Goal: Book appointment/travel/reservation

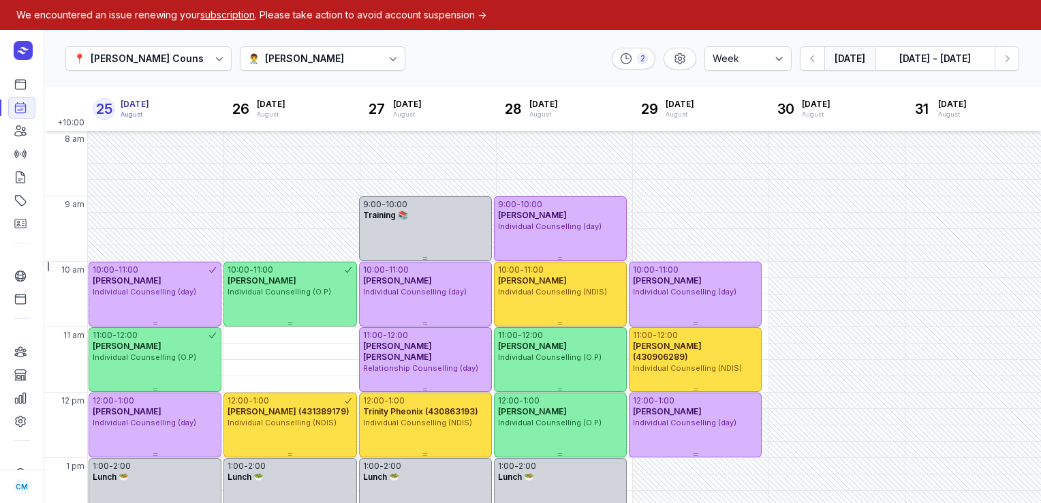
select select "week"
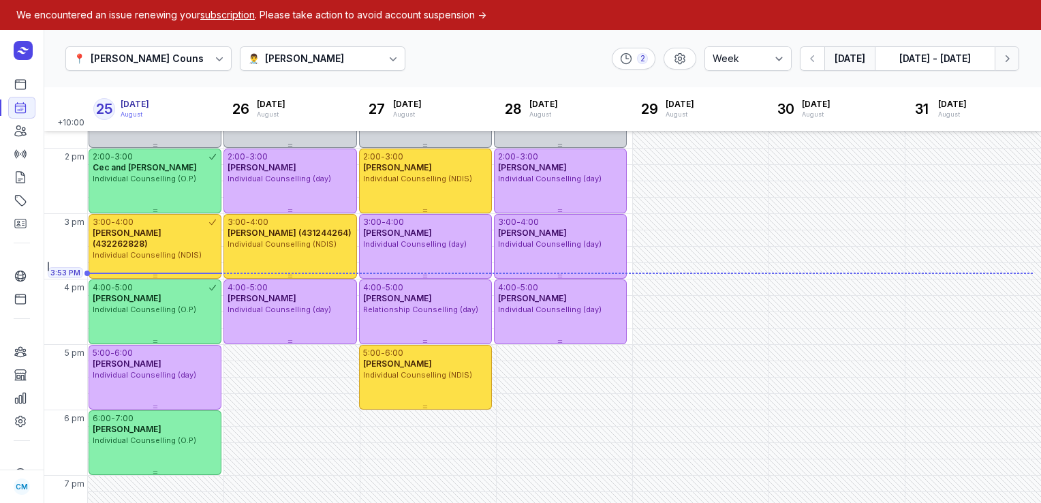
click at [1002, 60] on icon "button" at bounding box center [1008, 59] width 14 height 14
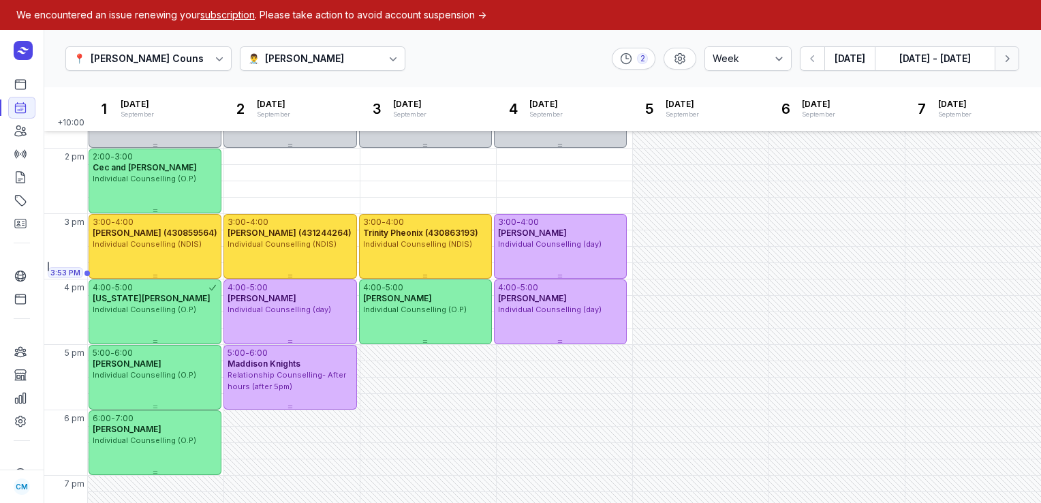
click at [1002, 60] on icon "button" at bounding box center [1008, 59] width 14 height 14
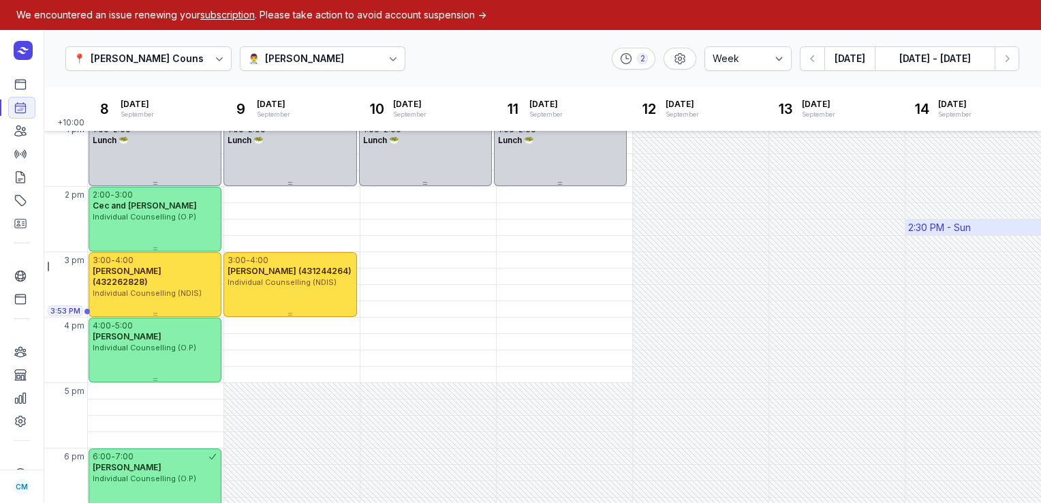
scroll to position [368, 0]
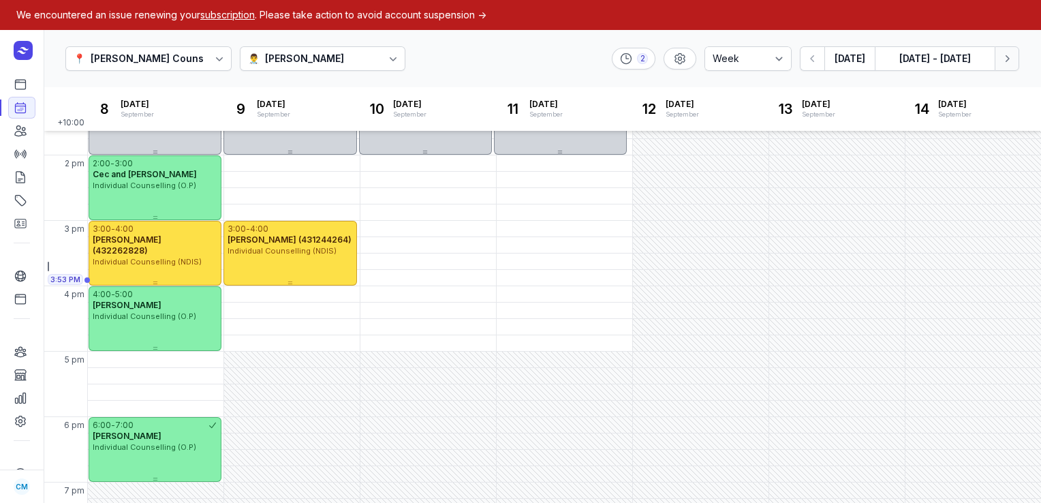
click at [1015, 59] on button "Next week" at bounding box center [1007, 58] width 25 height 25
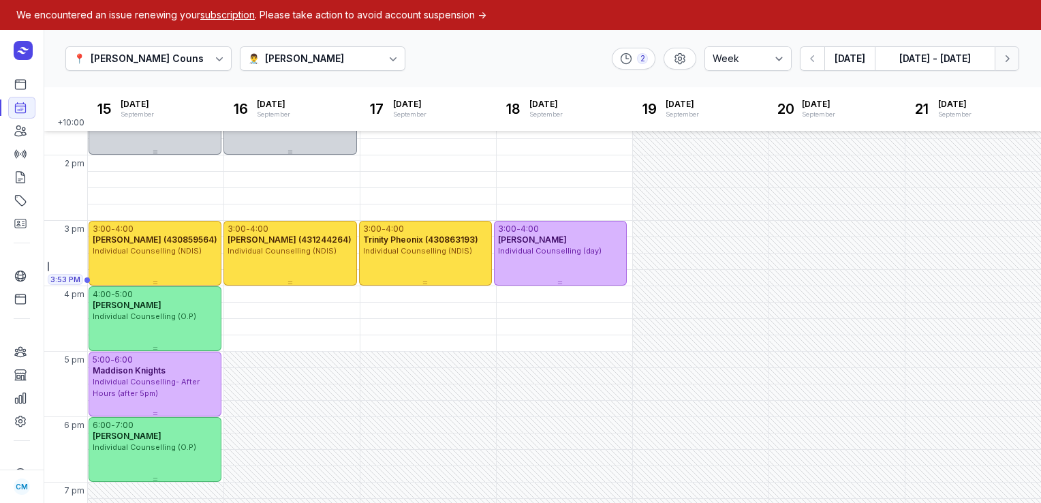
click at [1015, 59] on button "Next week" at bounding box center [1007, 58] width 25 height 25
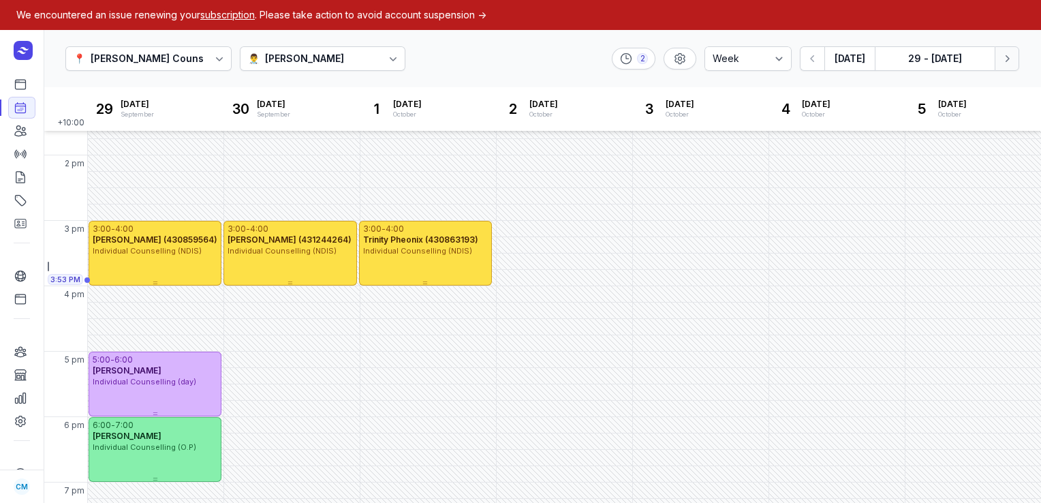
click at [1015, 59] on button "Next week" at bounding box center [1007, 58] width 25 height 25
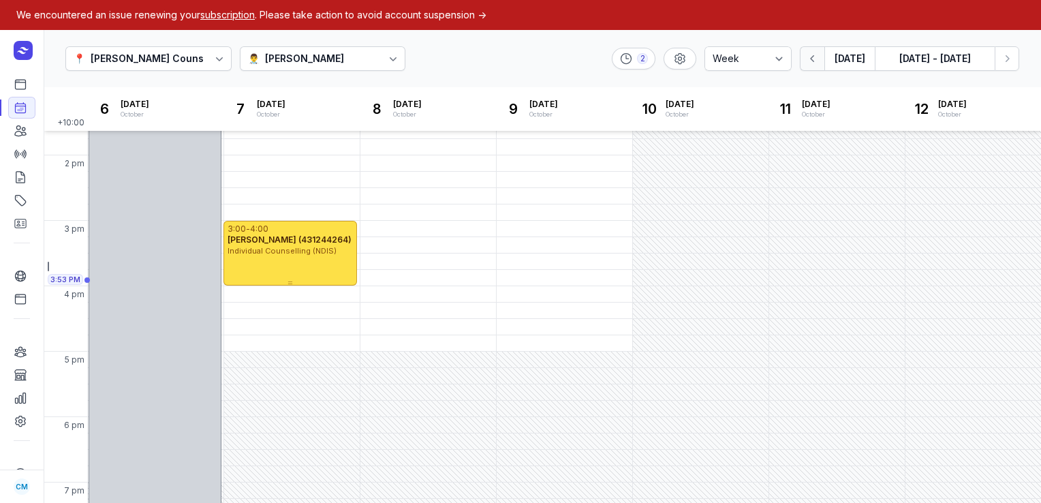
click at [812, 56] on icon "button" at bounding box center [813, 59] width 14 height 14
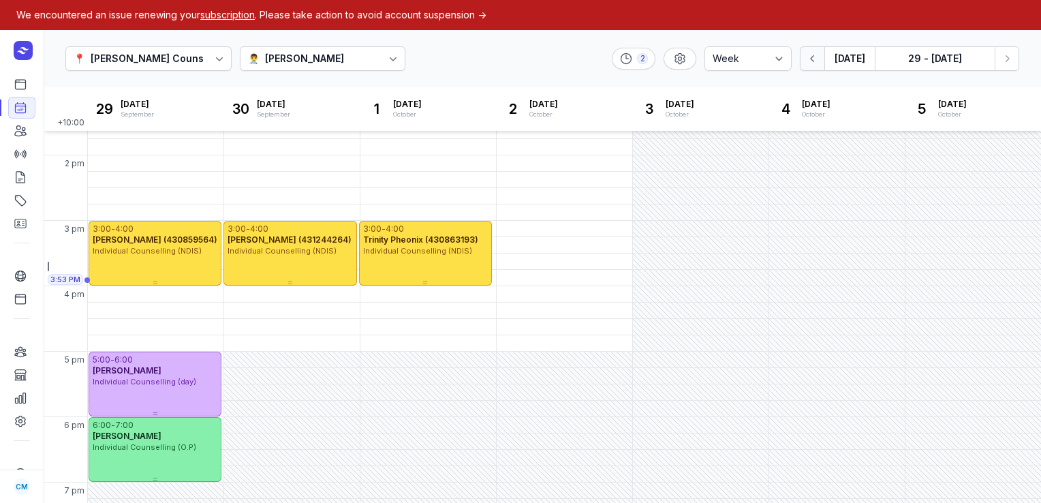
click at [812, 56] on icon "button" at bounding box center [813, 59] width 14 height 14
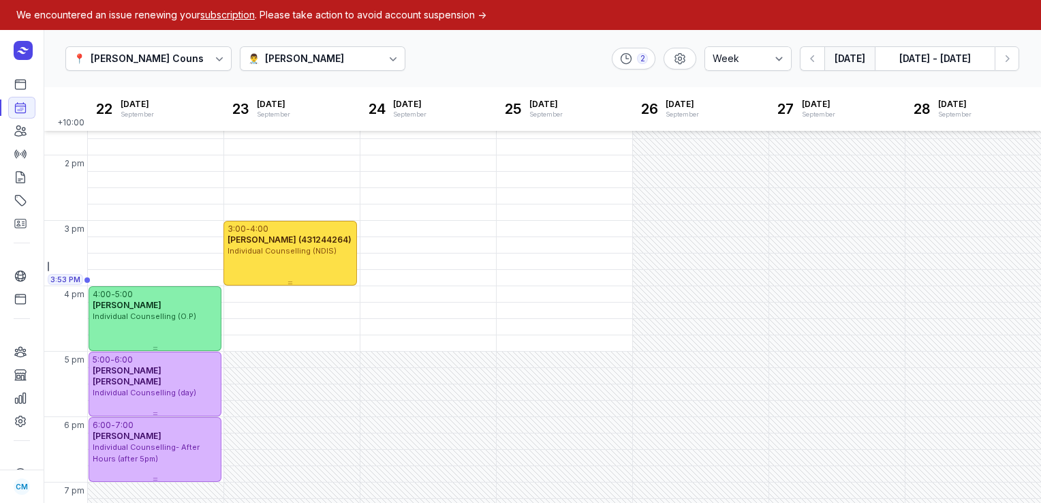
click at [867, 62] on button "[DATE]" at bounding box center [850, 58] width 50 height 25
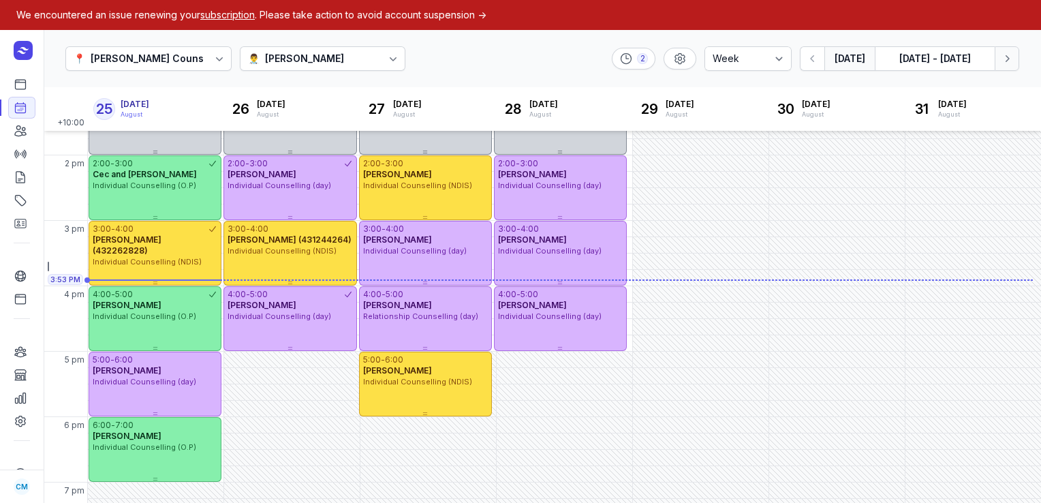
click at [1006, 68] on button "Next week" at bounding box center [1007, 58] width 25 height 25
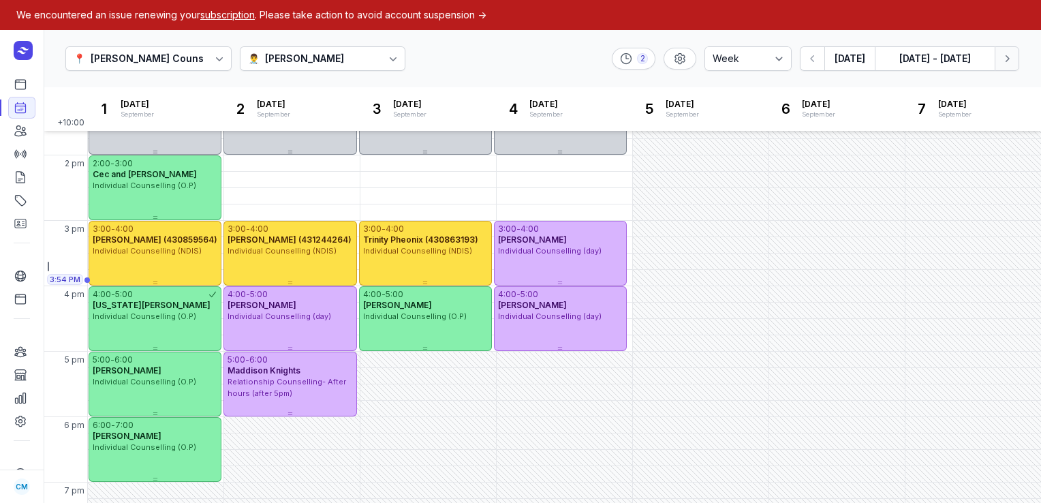
click at [1006, 68] on button "Next week" at bounding box center [1007, 58] width 25 height 25
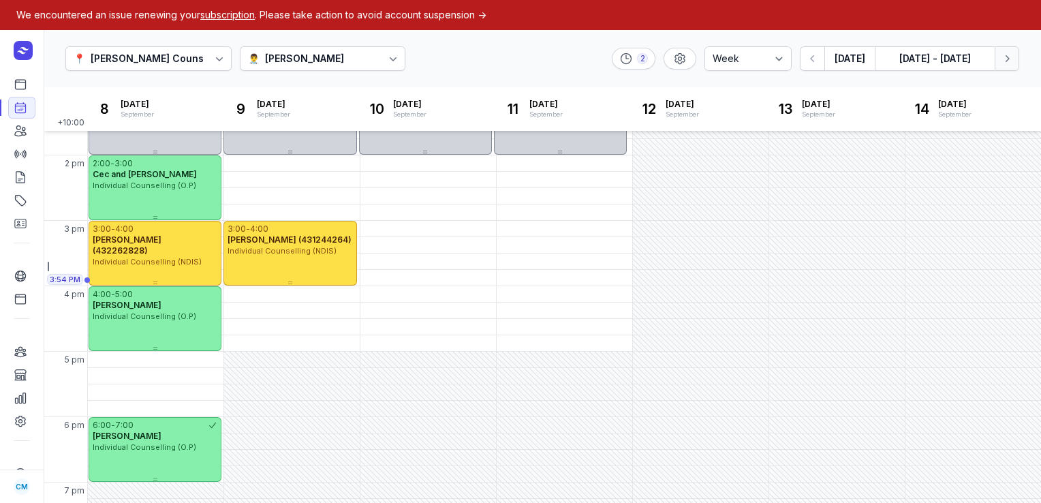
click at [1006, 68] on button "Next week" at bounding box center [1007, 58] width 25 height 25
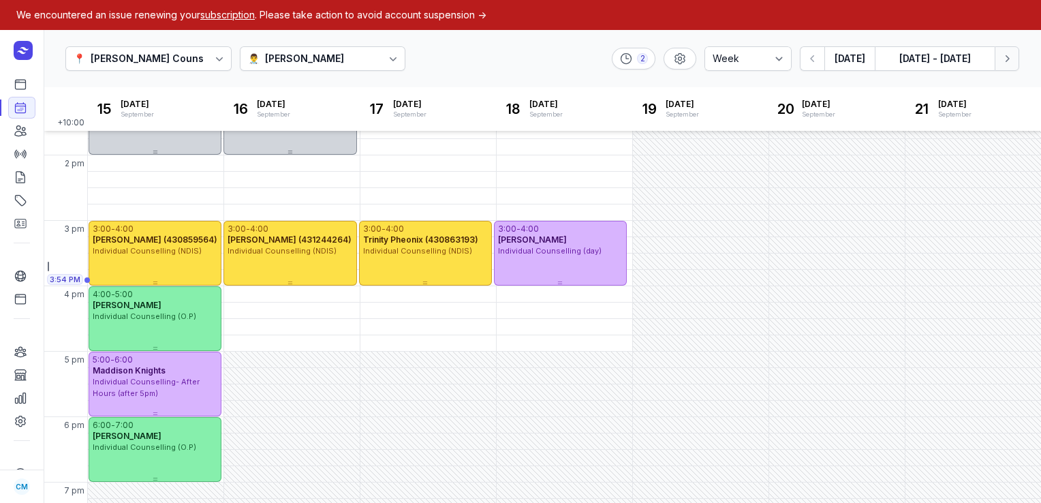
click at [1006, 68] on button "Next week" at bounding box center [1007, 58] width 25 height 25
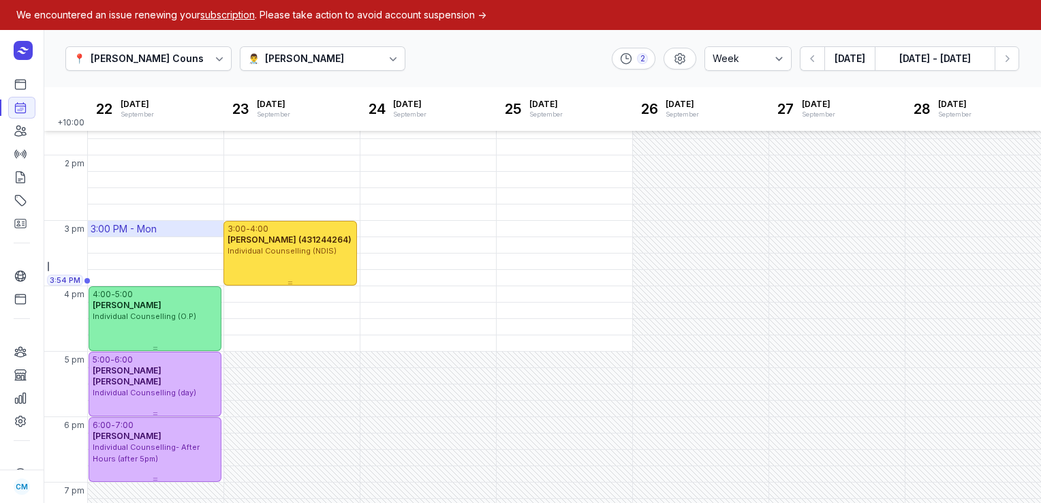
click at [158, 230] on div "3:00 PM - Mon" at bounding box center [156, 229] width 136 height 16
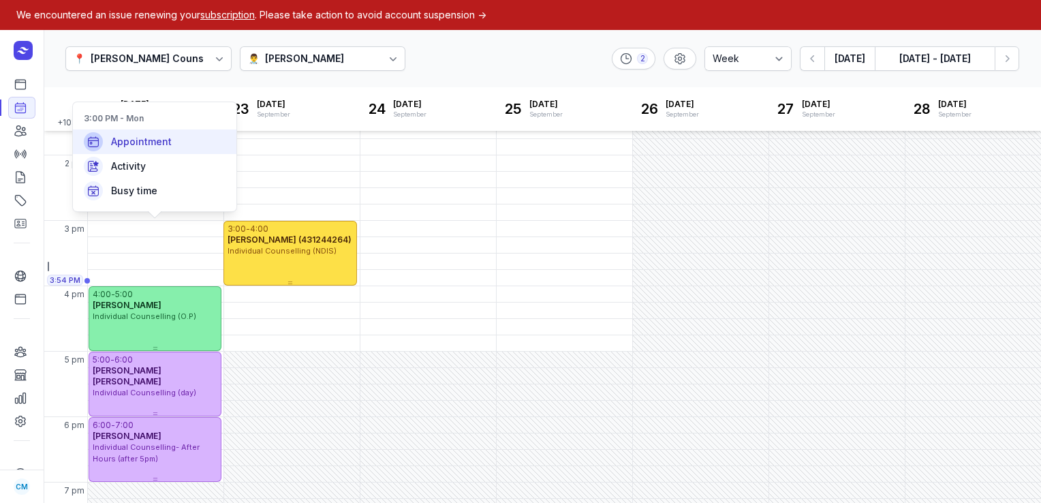
click at [165, 142] on span "Appointment" at bounding box center [141, 142] width 61 height 14
select select
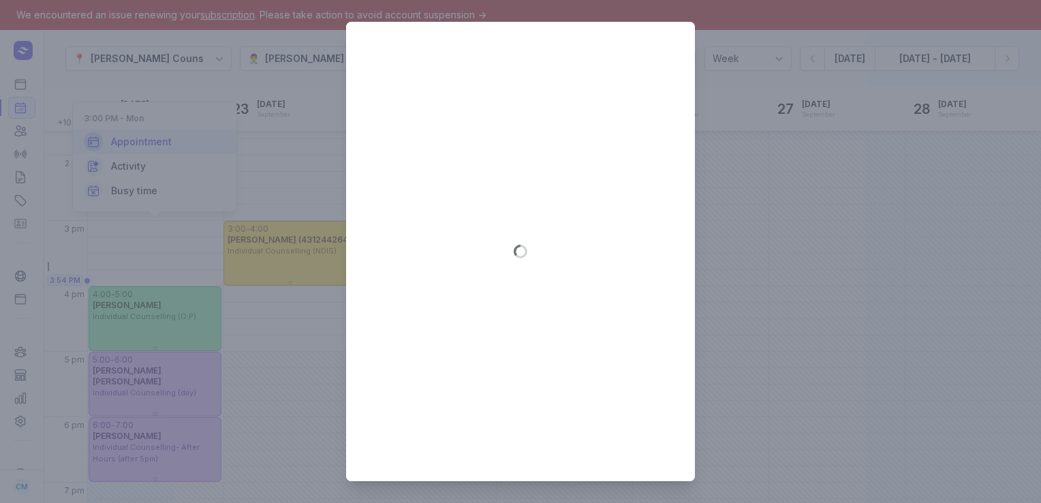
type input "[DATE]"
select select "15:00"
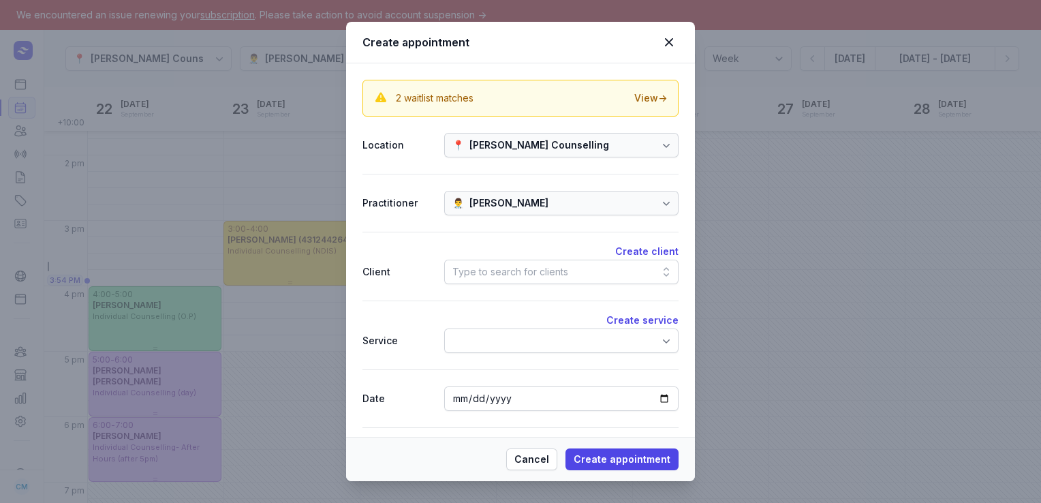
click at [495, 260] on div "Type to search for clients" at bounding box center [561, 272] width 234 height 25
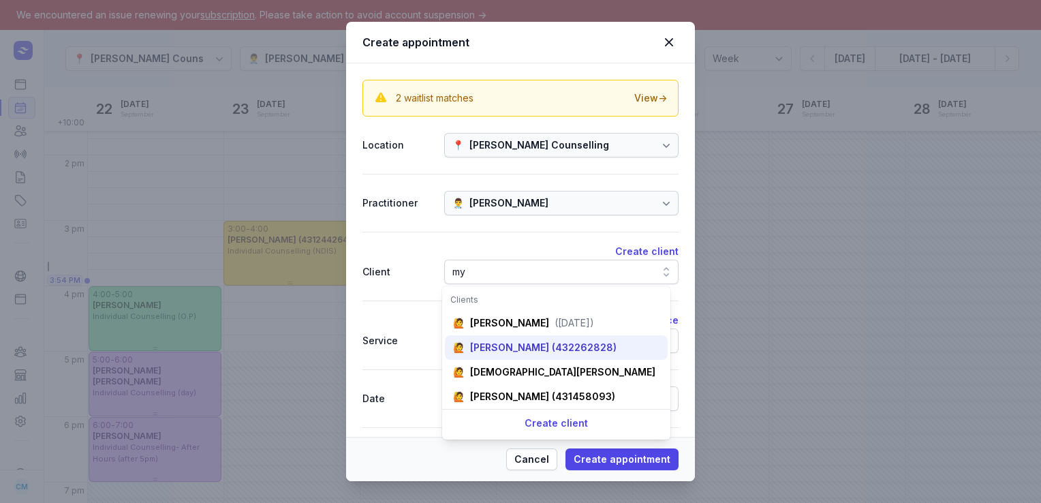
type input "my"
click at [515, 351] on div "[PERSON_NAME] (432262828)" at bounding box center [543, 348] width 147 height 14
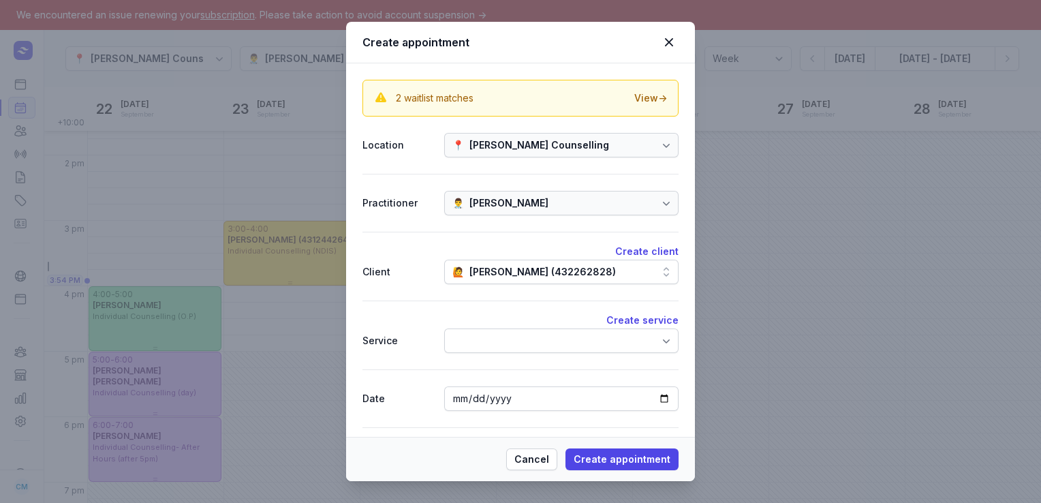
click at [515, 351] on div at bounding box center [561, 341] width 234 height 25
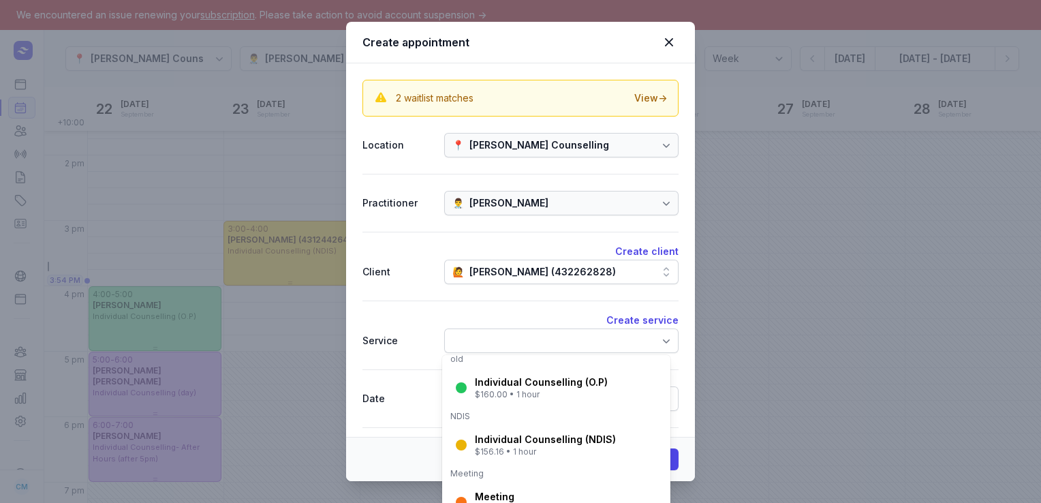
scroll to position [210, 0]
click at [511, 440] on div "Individual Counselling (NDIS)" at bounding box center [545, 438] width 141 height 14
select select "16:00"
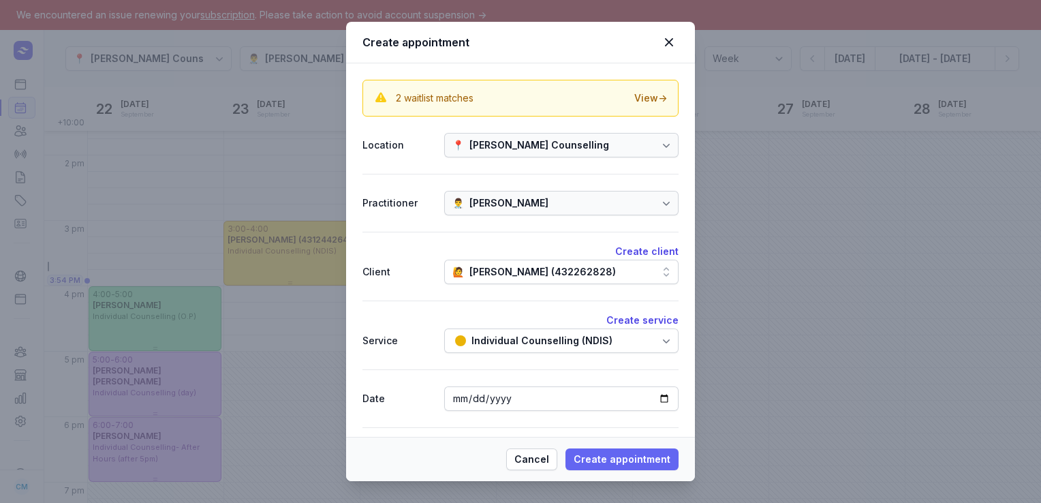
click at [608, 457] on span "Create appointment" at bounding box center [622, 459] width 97 height 16
select select
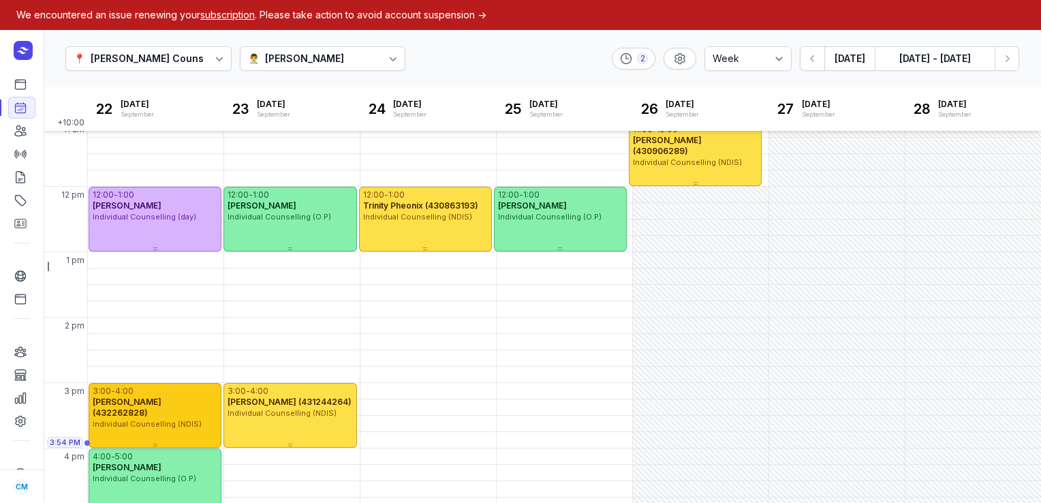
scroll to position [206, 0]
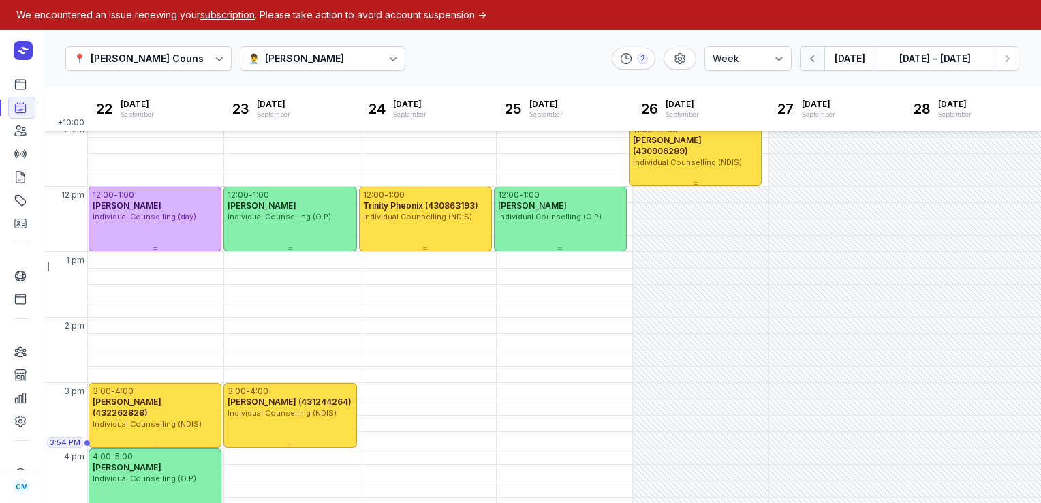
click at [816, 55] on icon "button" at bounding box center [813, 59] width 14 height 14
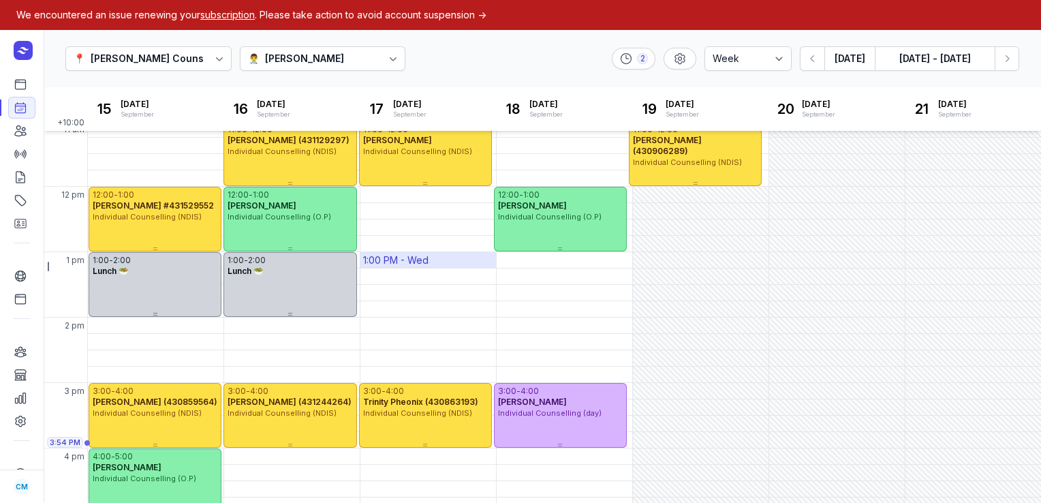
click at [449, 260] on div "1:00 PM - Wed" at bounding box center [429, 260] width 136 height 16
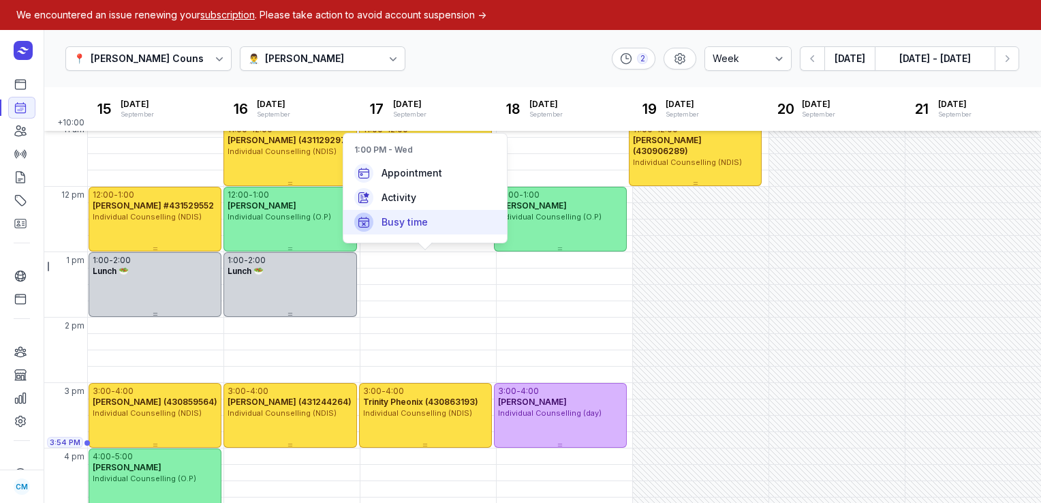
click at [403, 225] on span "Busy time" at bounding box center [405, 222] width 46 height 14
select select
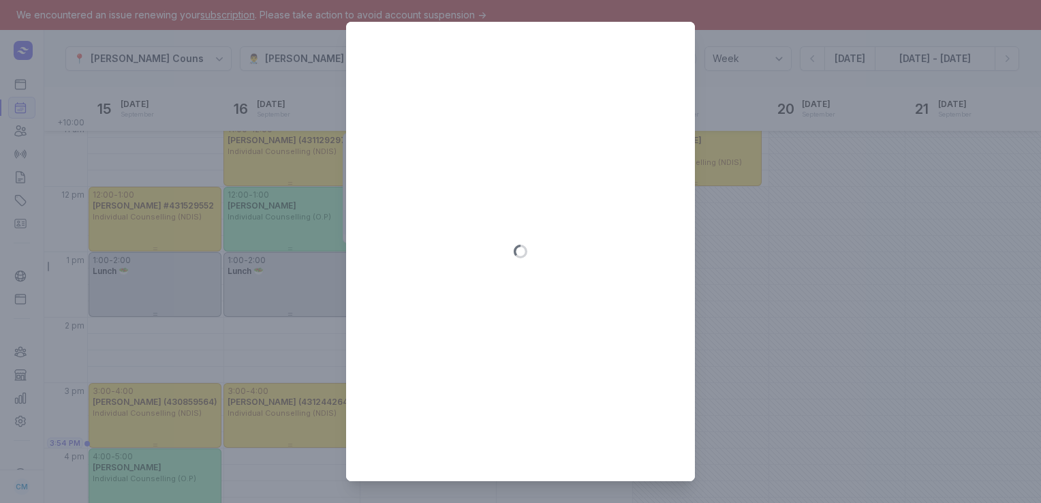
type input "[DATE]"
select select "13:00"
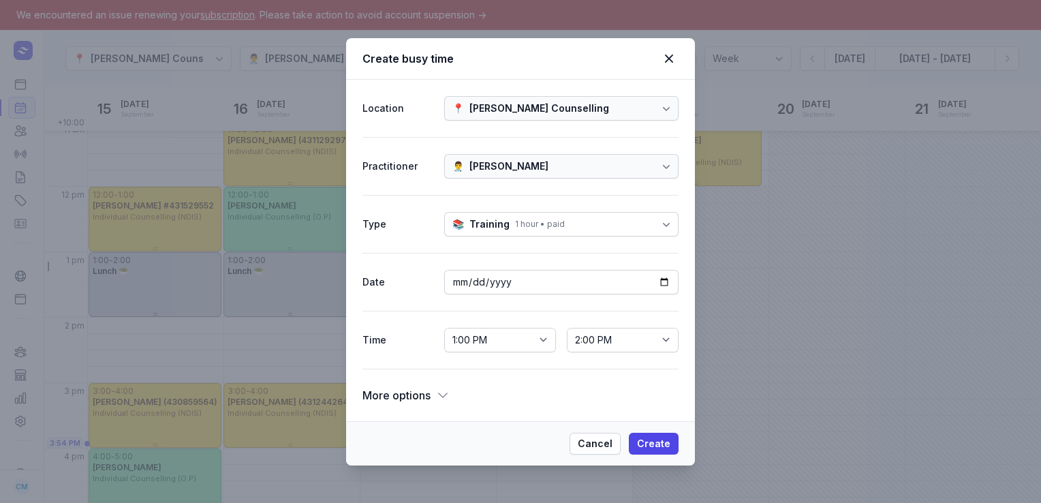
click at [523, 227] on div "1 hour • paid" at bounding box center [540, 224] width 50 height 11
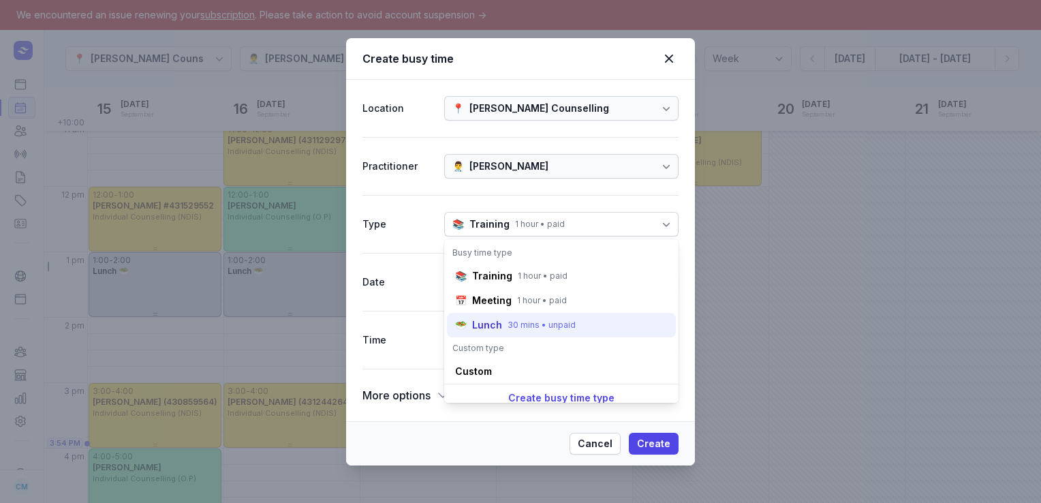
click at [481, 320] on div "Lunch" at bounding box center [487, 325] width 30 height 14
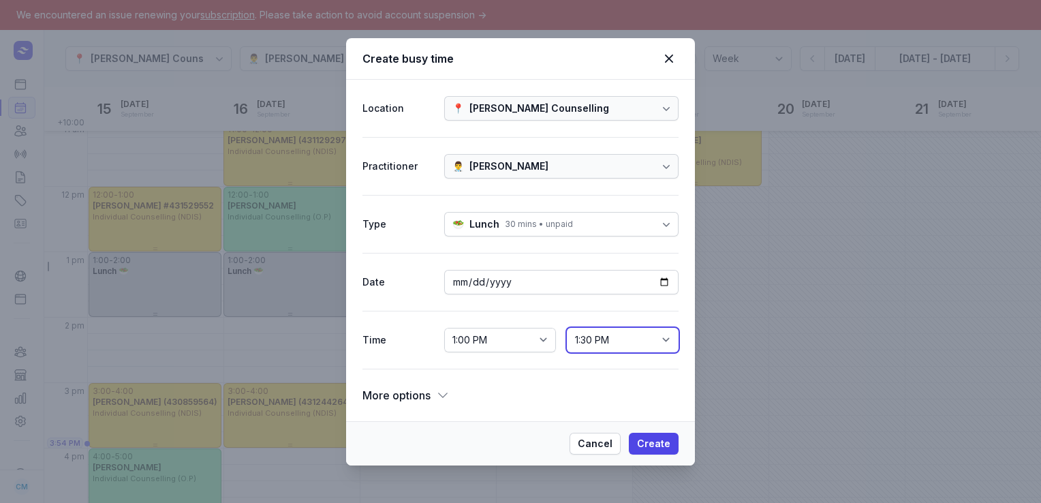
click at [663, 335] on select "1:15 PM 1:30 PM 1:45 PM 2:00 PM 2:15 PM 2:30 PM 2:45 PM 3:00 PM 3:15 PM 3:30 PM…" at bounding box center [623, 340] width 112 height 25
select select "14:00"
click at [567, 328] on select "1:15 PM 1:30 PM 1:45 PM 2:00 PM 2:15 PM 2:30 PM 2:45 PM 3:00 PM 3:15 PM 3:30 PM…" at bounding box center [623, 340] width 112 height 25
click at [423, 394] on span "More options" at bounding box center [397, 395] width 68 height 19
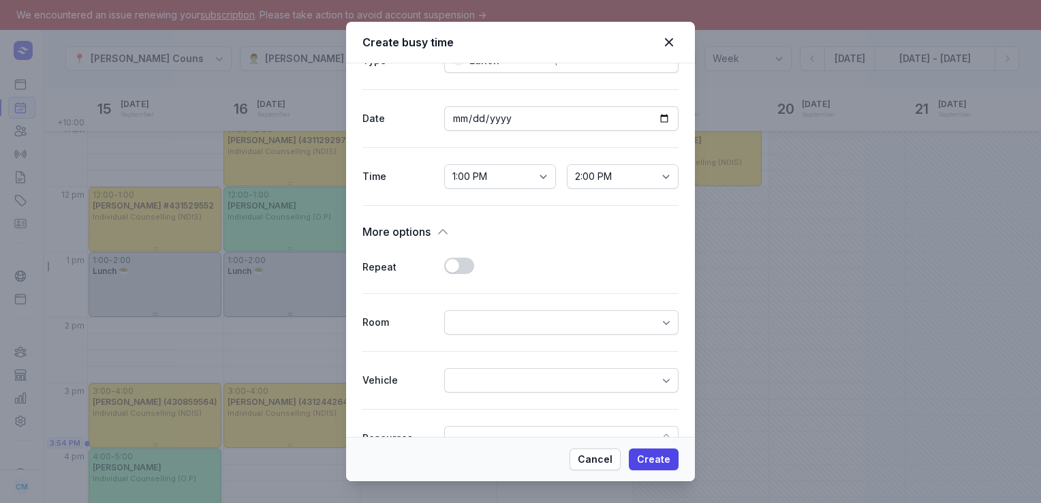
scroll to position [177, 0]
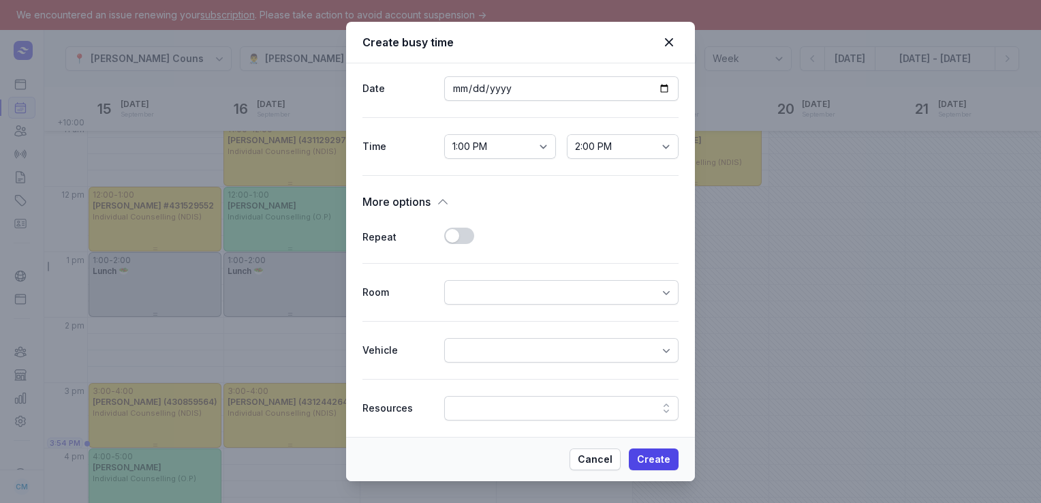
click at [455, 237] on button "Use setting" at bounding box center [459, 236] width 30 height 16
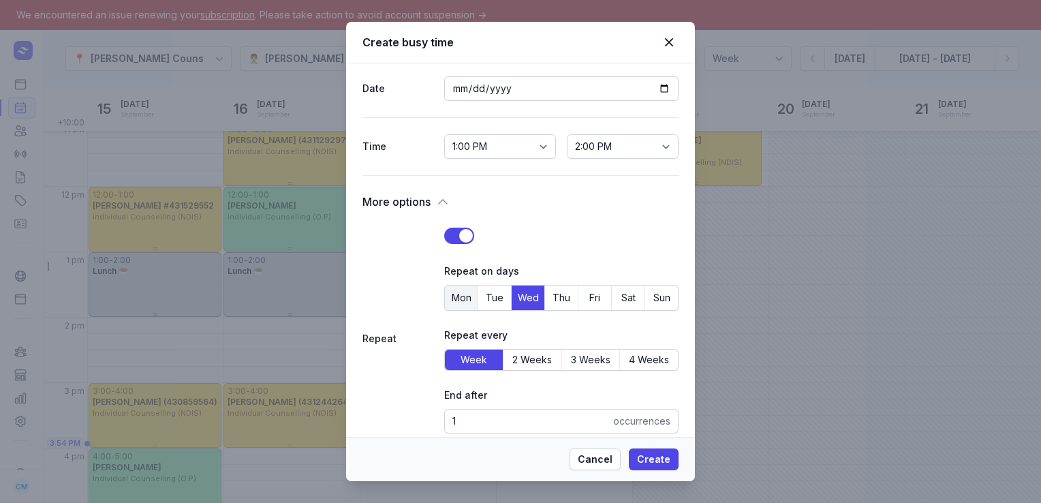
click at [478, 309] on button "Mon" at bounding box center [494, 298] width 33 height 25
click at [494, 301] on span "Tue" at bounding box center [494, 297] width 33 height 19
click at [559, 303] on span "Thu" at bounding box center [561, 297] width 33 height 19
click at [583, 300] on span "Fri" at bounding box center [595, 297] width 33 height 19
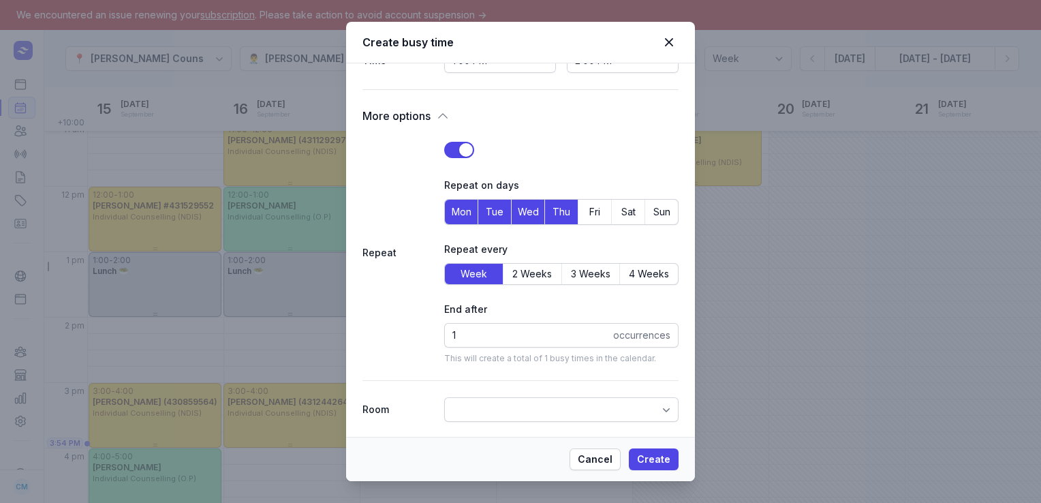
scroll to position [264, 0]
click at [479, 331] on input "1" at bounding box center [561, 334] width 234 height 25
type input "100"
click at [662, 462] on span "Create" at bounding box center [653, 459] width 33 height 16
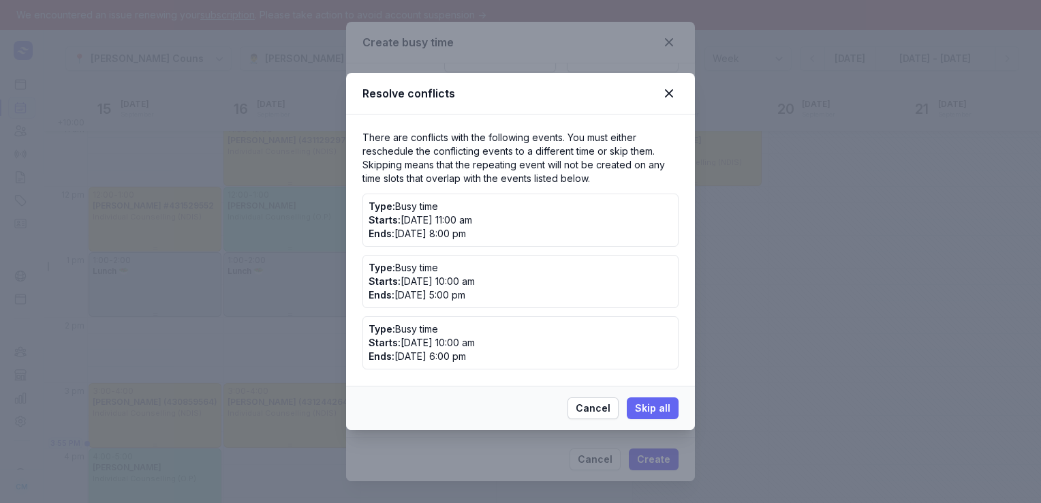
click at [638, 405] on span "Skip all" at bounding box center [652, 408] width 35 height 16
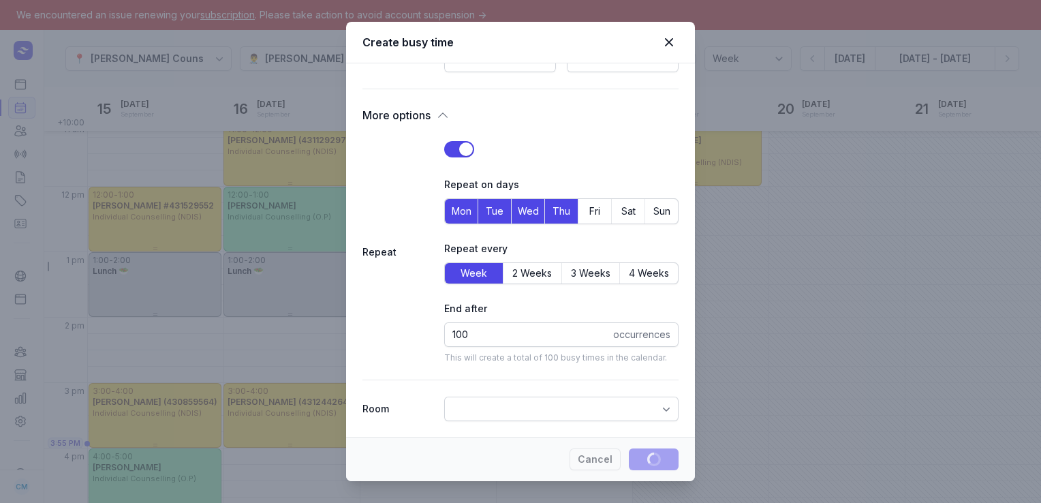
select select
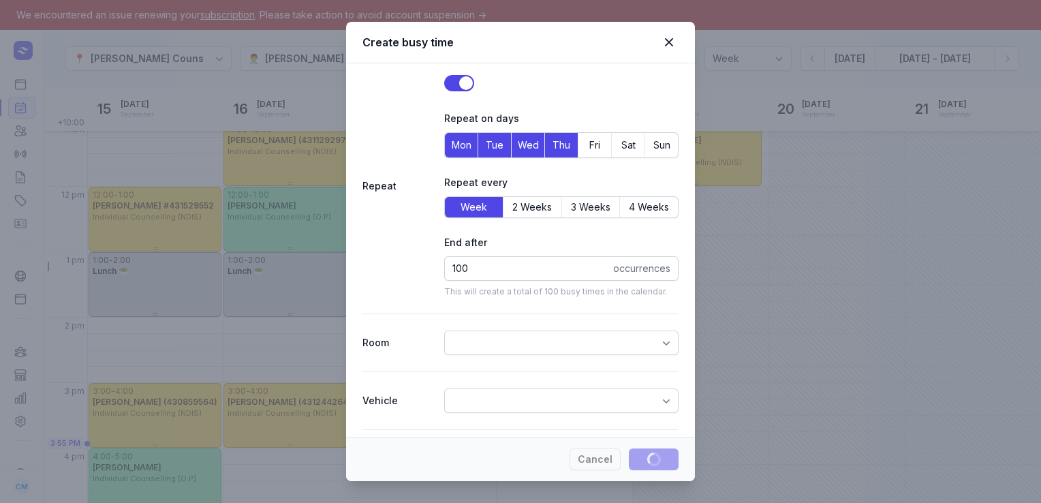
select select
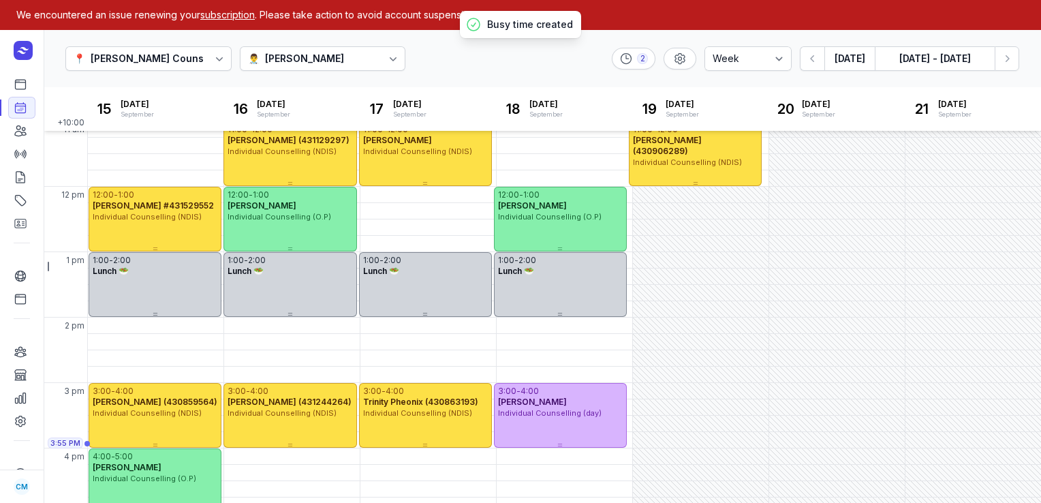
click at [1020, 55] on div "📍 [PERSON_NAME] Counselling 👨‍⚕️ [PERSON_NAME] 2 Day 3 days Work week Week [DAT…" at bounding box center [543, 59] width 998 height 58
click at [1006, 56] on icon "button" at bounding box center [1008, 58] width 4 height 7
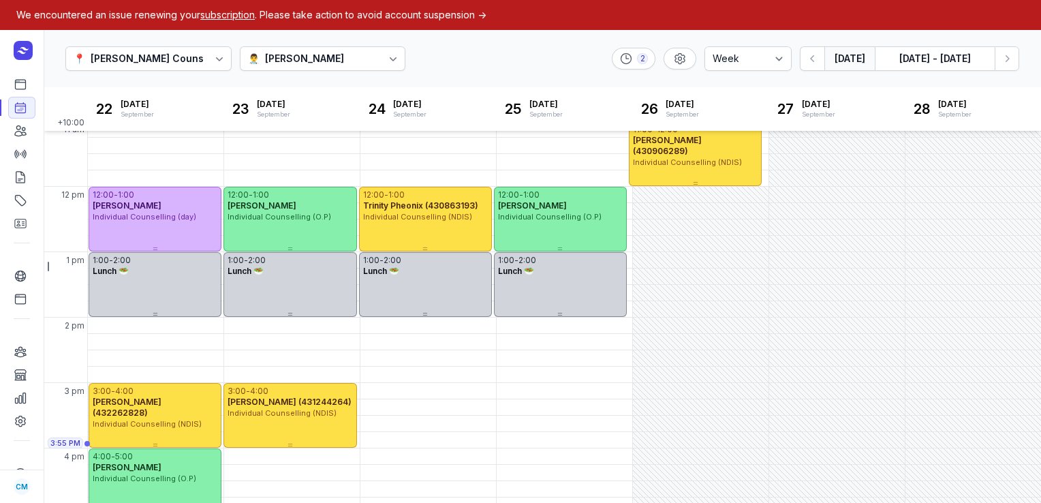
click at [857, 61] on button "[DATE]" at bounding box center [850, 58] width 50 height 25
